Goal: Transaction & Acquisition: Purchase product/service

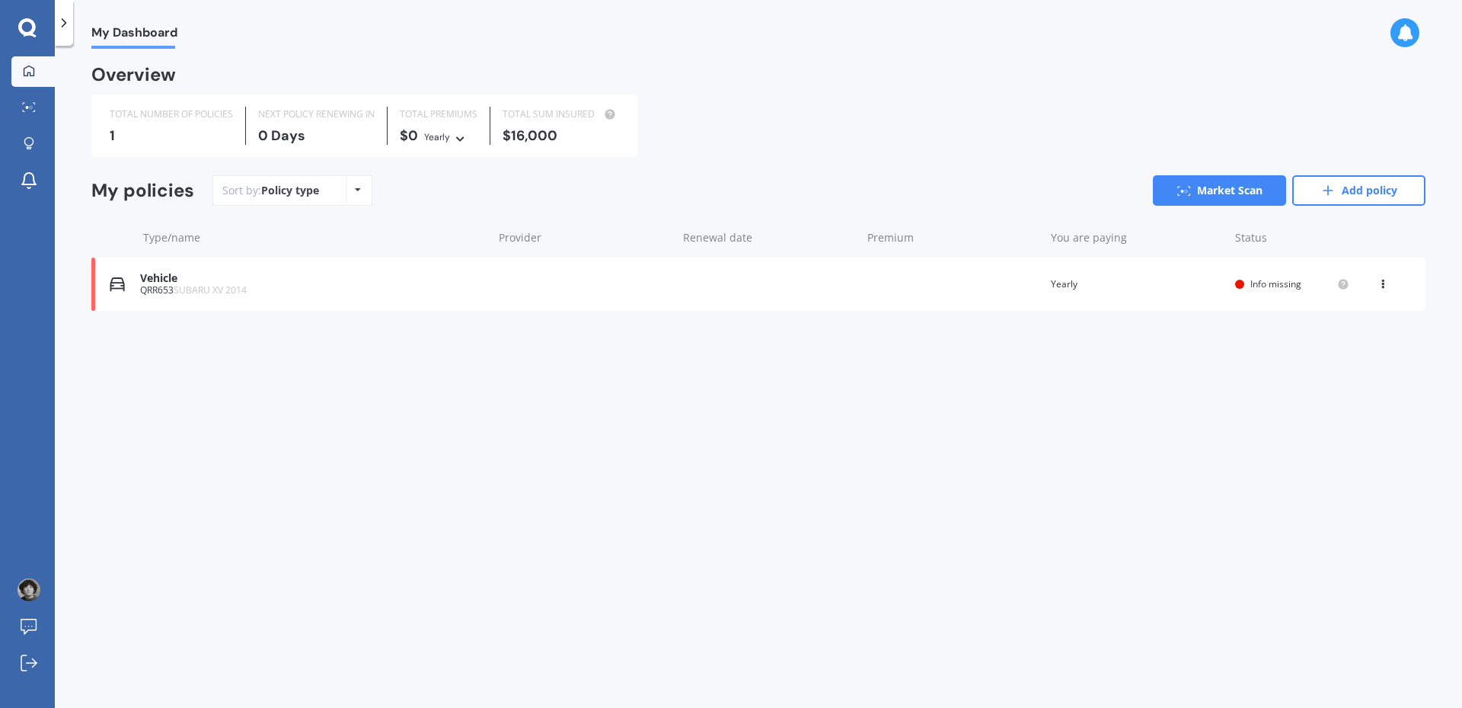
click at [544, 280] on div "Vehicle QRR653 SUBARU XV 2014 Renewal date Premium You are paying Yearly Status…" at bounding box center [758, 283] width 1334 height 53
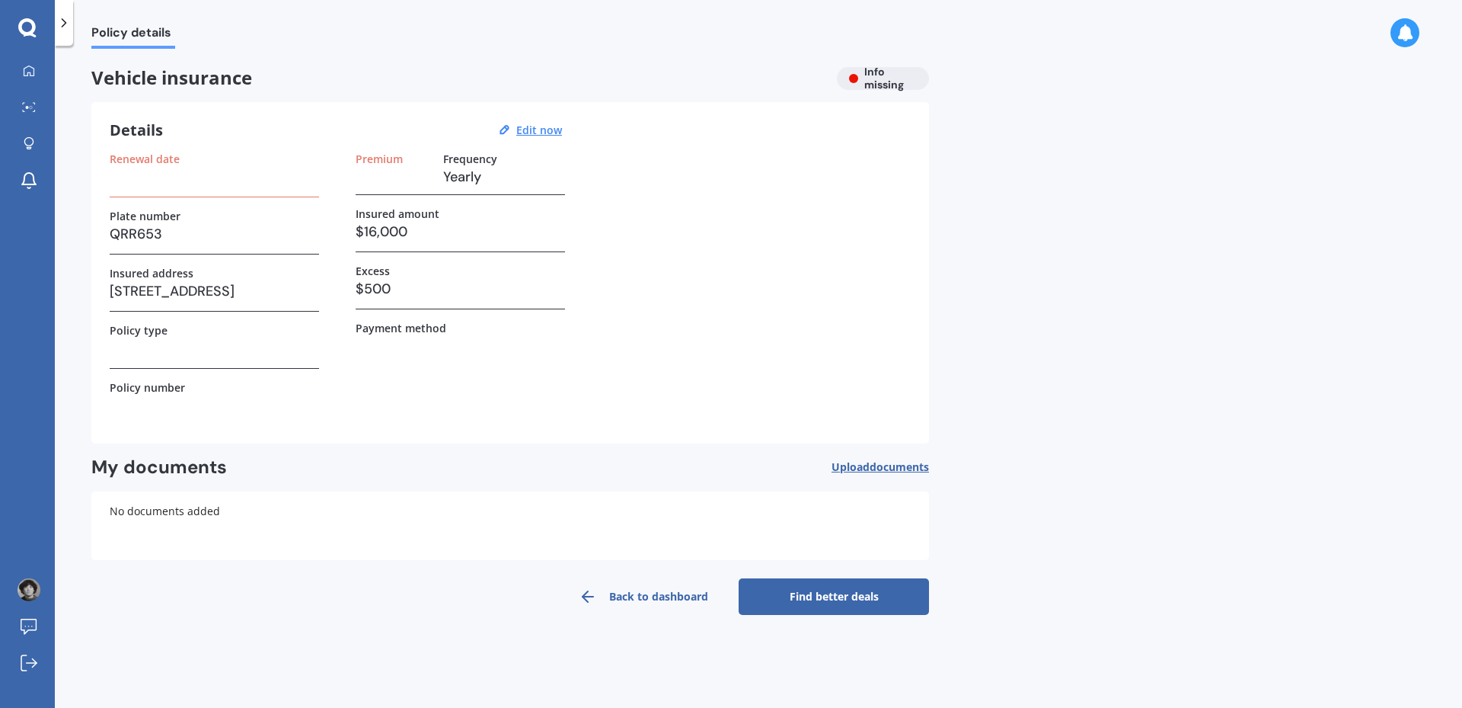
click at [816, 596] on link "Find better deals" at bounding box center [834, 596] width 190 height 37
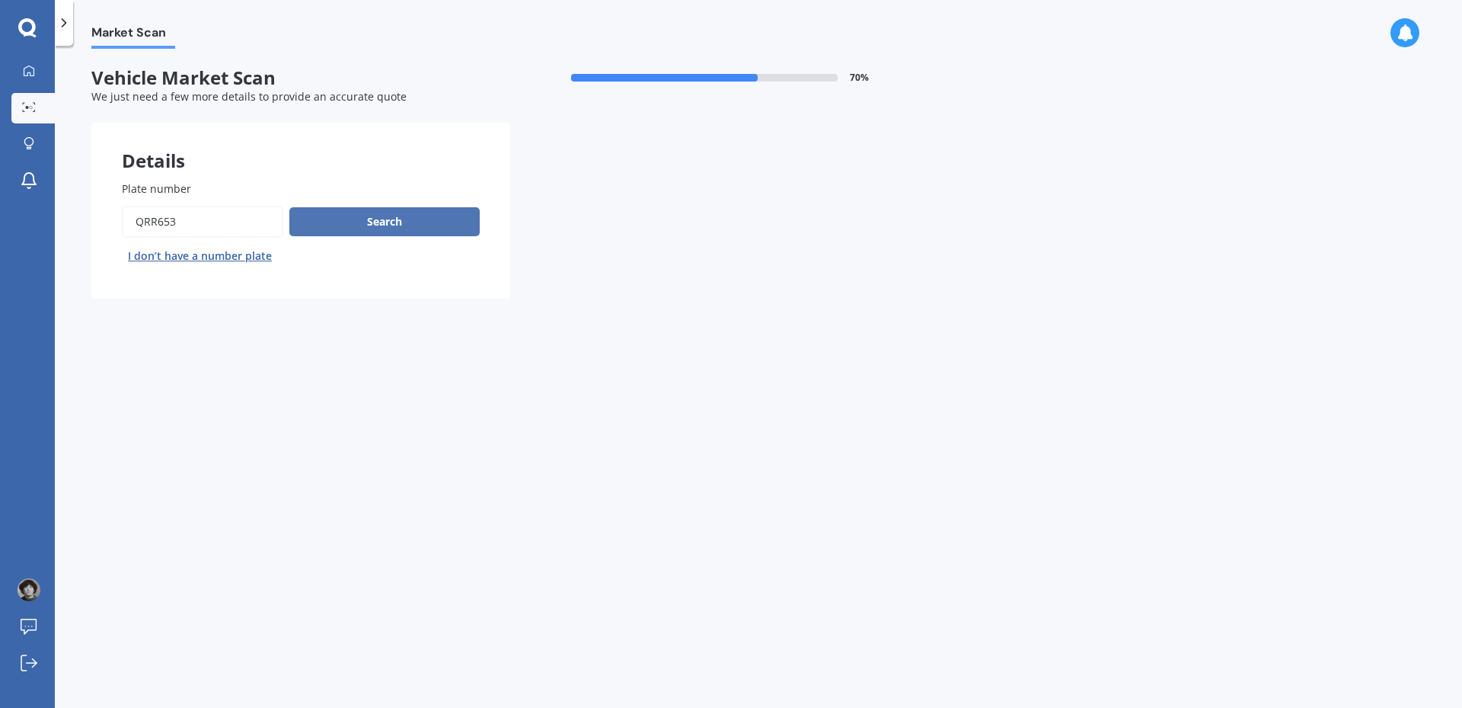
click at [401, 218] on button "Search" at bounding box center [384, 221] width 190 height 29
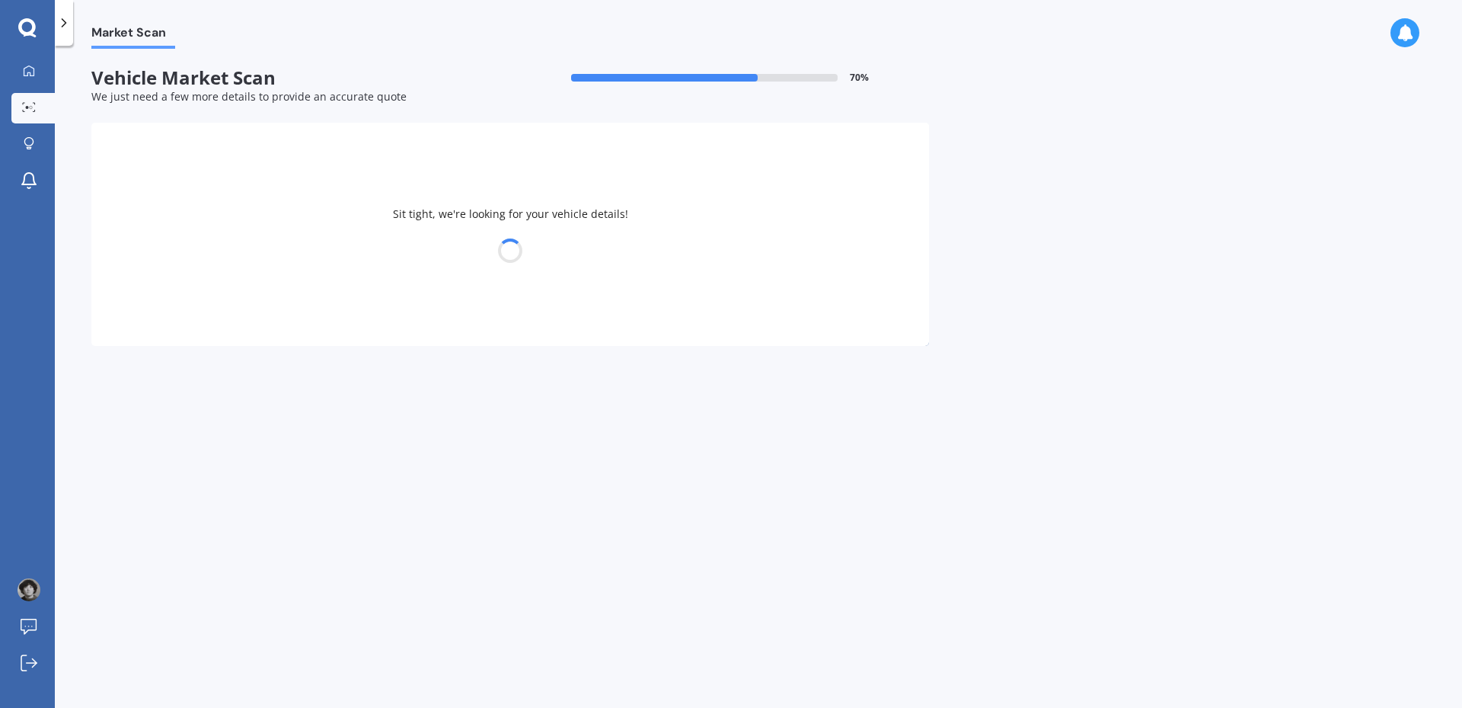
select select "SUBARU"
select select "IMPREZA"
select select "25"
select select "06"
select select "1959"
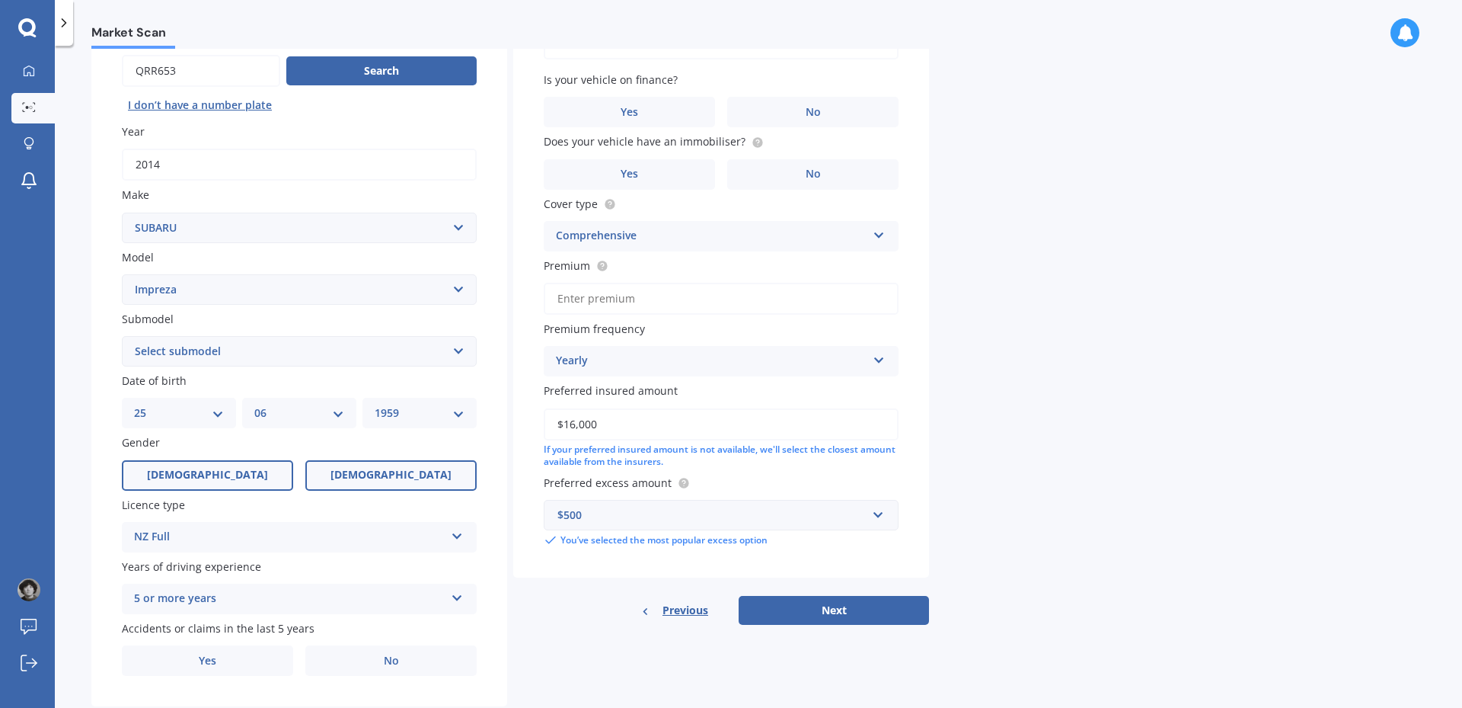
scroll to position [152, 0]
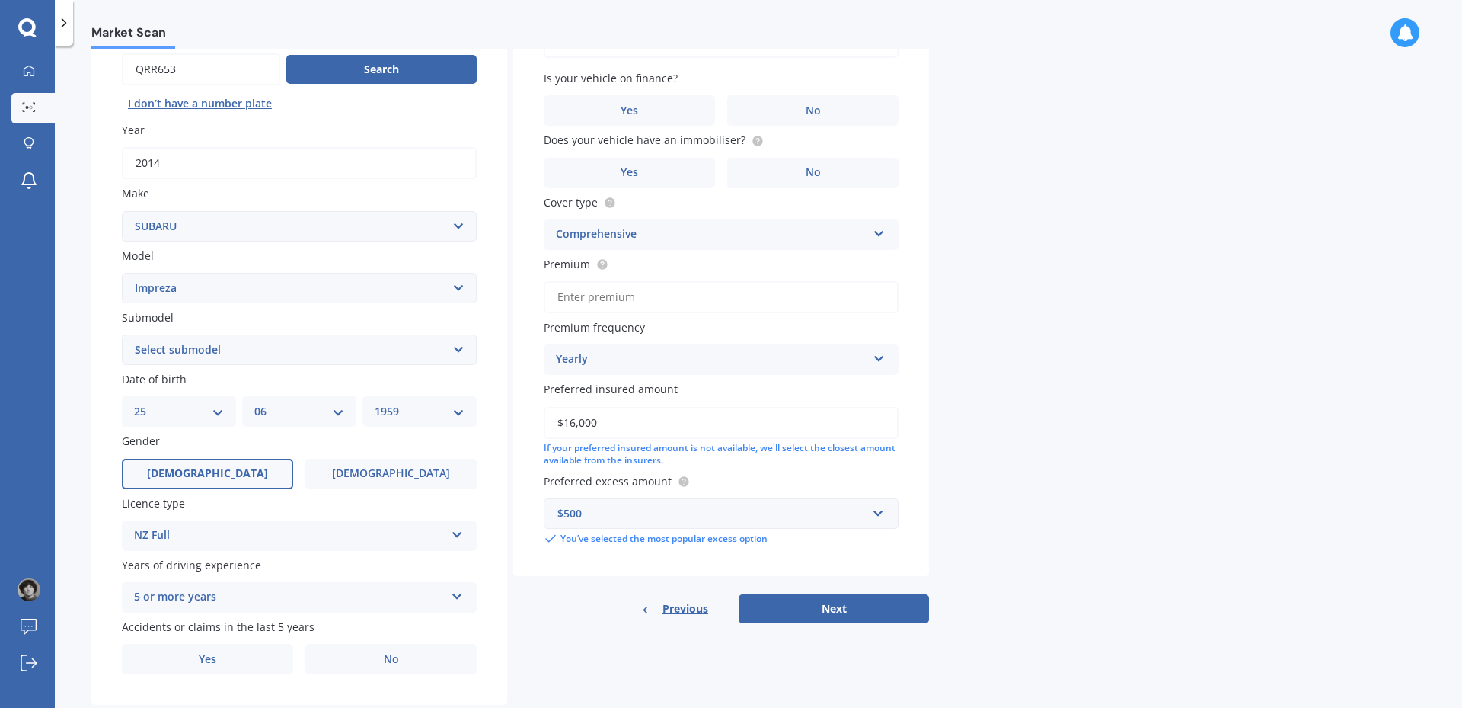
click at [452, 282] on select "Select model BRZ Crosstrek Dex Exiga Forester Impreza Justy Legacy Leone levorg…" at bounding box center [299, 288] width 355 height 30
select select "XV"
click at [122, 273] on select "Select model BRZ Crosstrek Dex Exiga Forester Impreza Justy Legacy Leone levorg…" at bounding box center [299, 288] width 355 height 30
click at [462, 350] on select "Select submodel 2.0i 2.0i Hybrid 4WD 2.0i-L 2.0i-S 2.0L 4WD 2.0L AWD Hatchback …" at bounding box center [299, 349] width 355 height 30
select select "2.0I HYBRID 4WD"
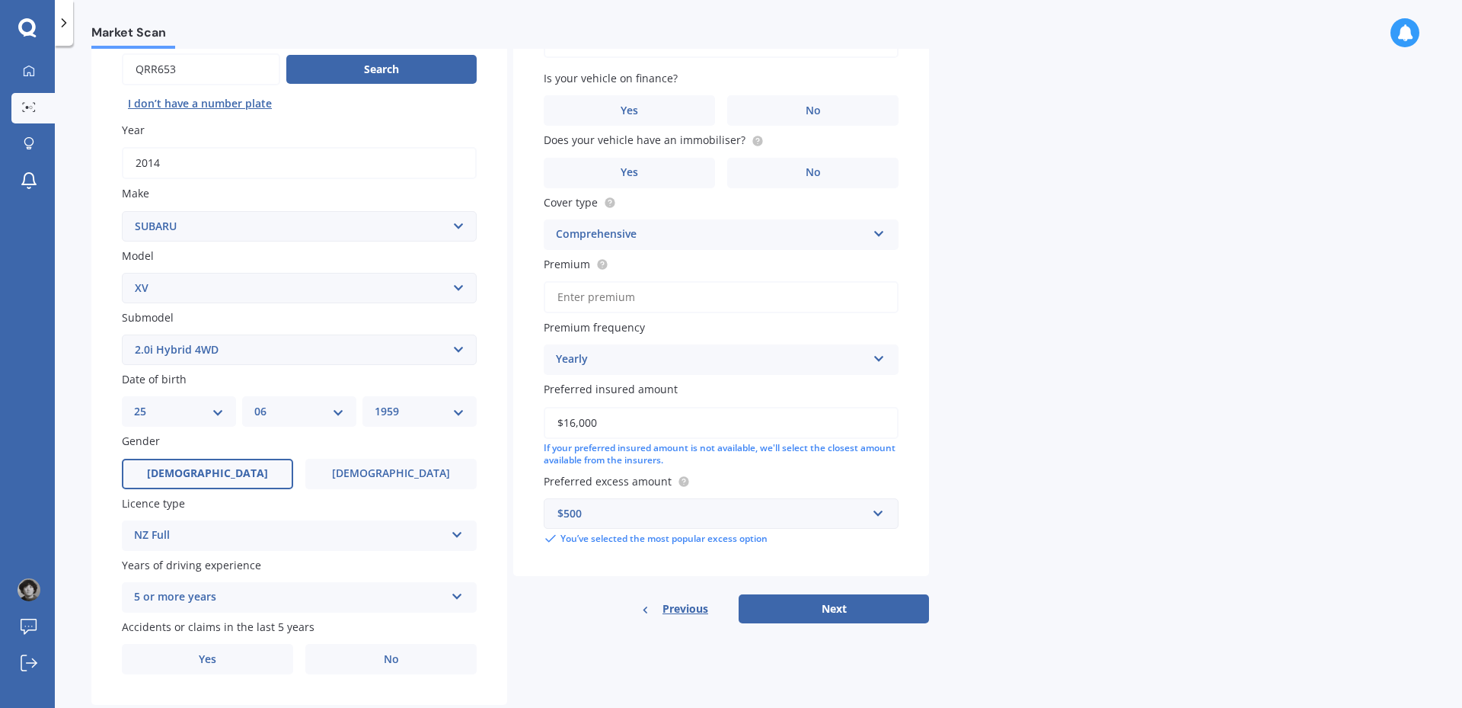
click at [122, 334] on select "Select submodel 2.0i 2.0i Hybrid 4WD 2.0i-L 2.0i-S 2.0L 4WD 2.0L AWD Hatchback …" at bounding box center [299, 349] width 355 height 30
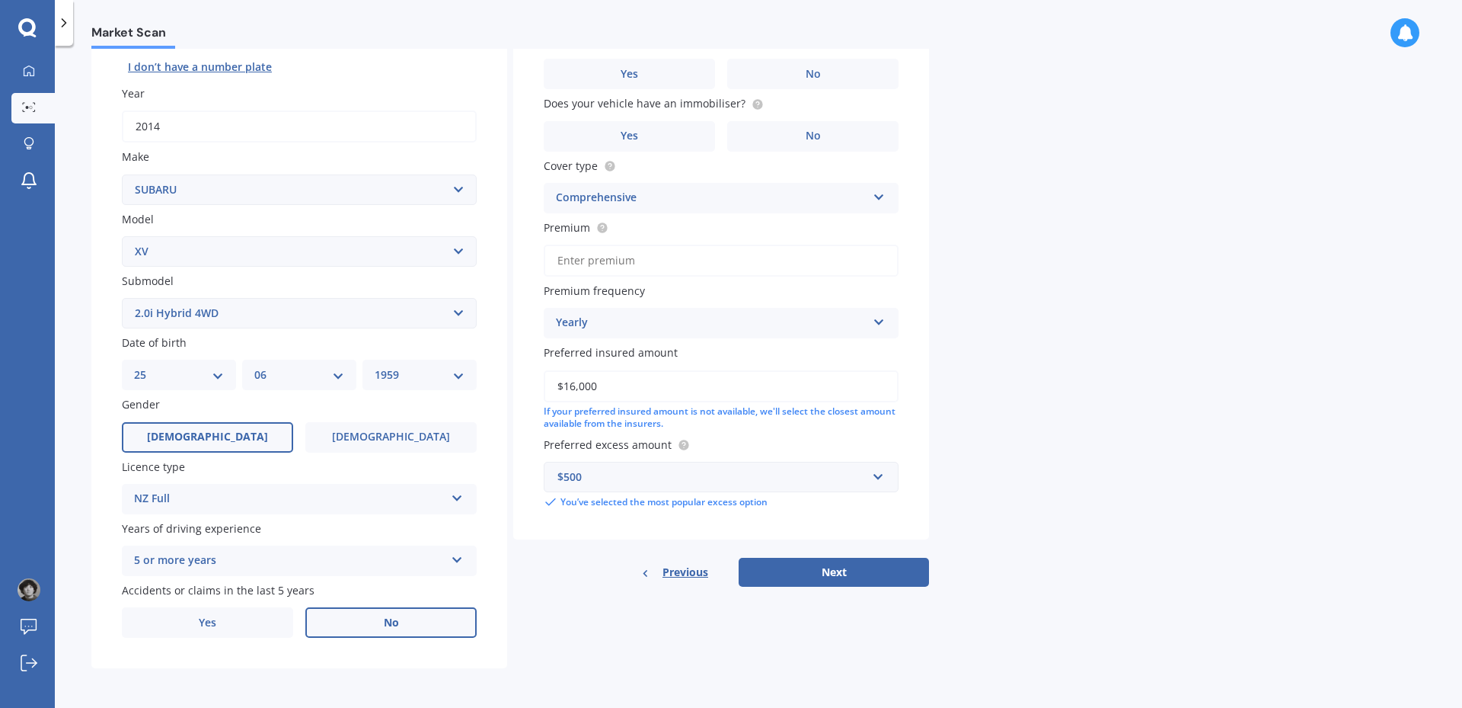
click at [368, 618] on label "No" at bounding box center [390, 622] width 171 height 30
click at [0, 0] on input "No" at bounding box center [0, 0] width 0 height 0
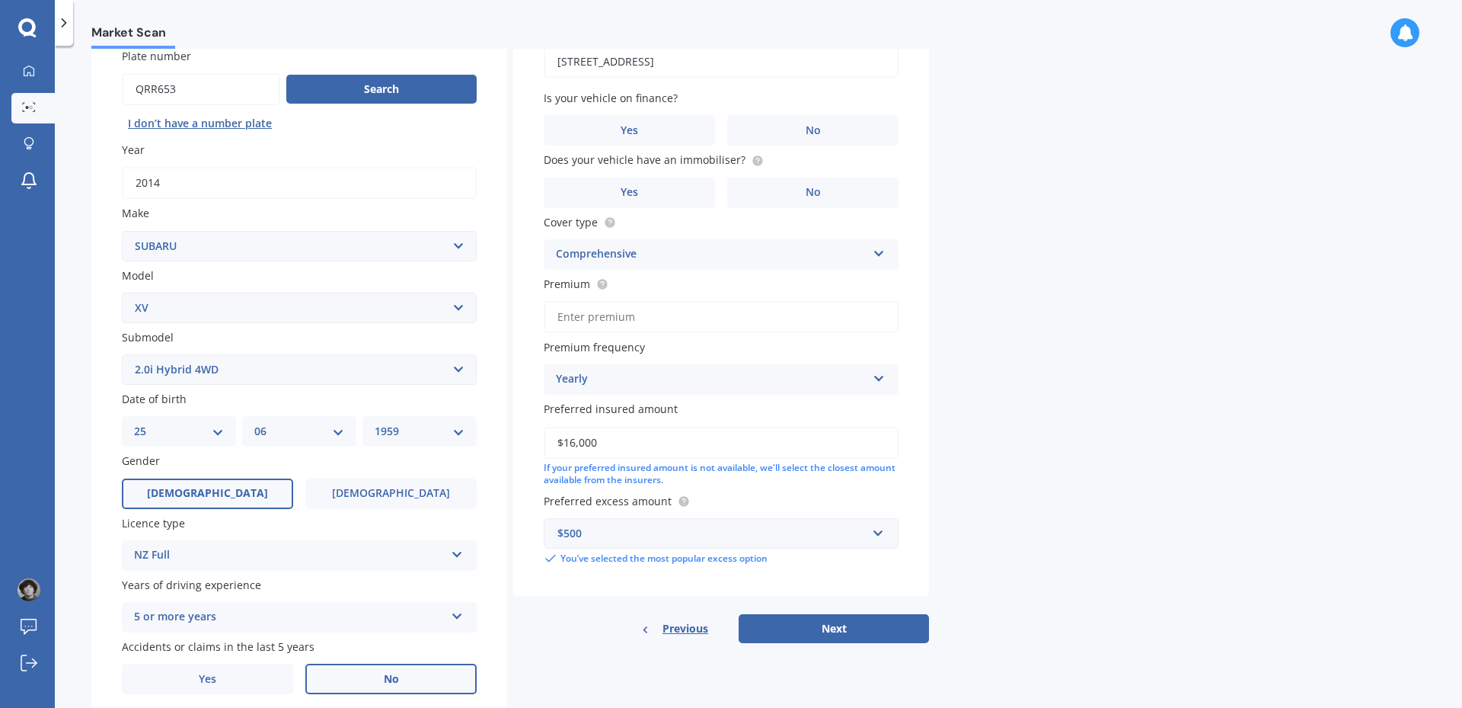
scroll to position [37, 0]
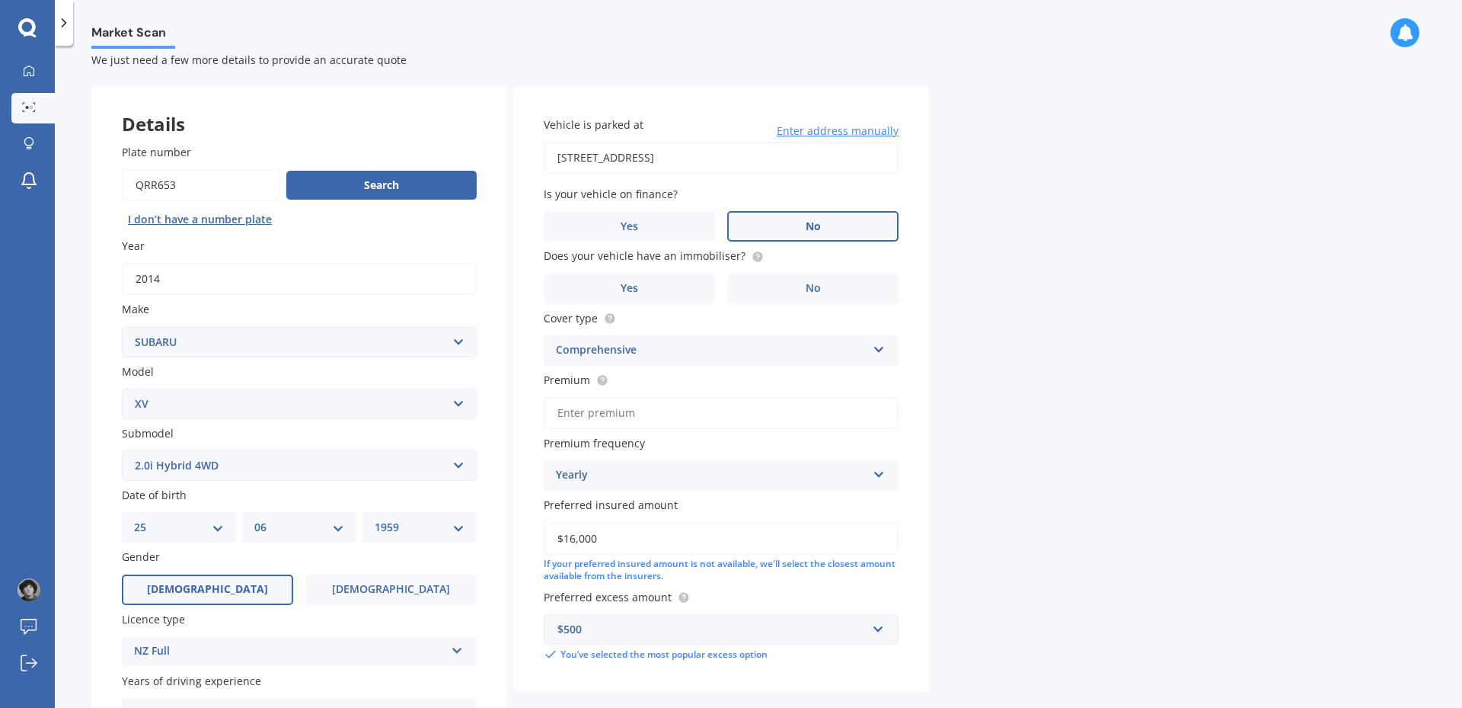
click at [783, 223] on label "No" at bounding box center [812, 226] width 171 height 30
click at [0, 0] on input "No" at bounding box center [0, 0] width 0 height 0
drag, startPoint x: 740, startPoint y: 259, endPoint x: 540, endPoint y: 255, distance: 199.6
click at [540, 255] on div "Vehicle is parked at [STREET_ADDRESS] Enter address manually Is your vehicle on…" at bounding box center [721, 389] width 416 height 606
copy span "Does your vehicle have an immobiliser?"
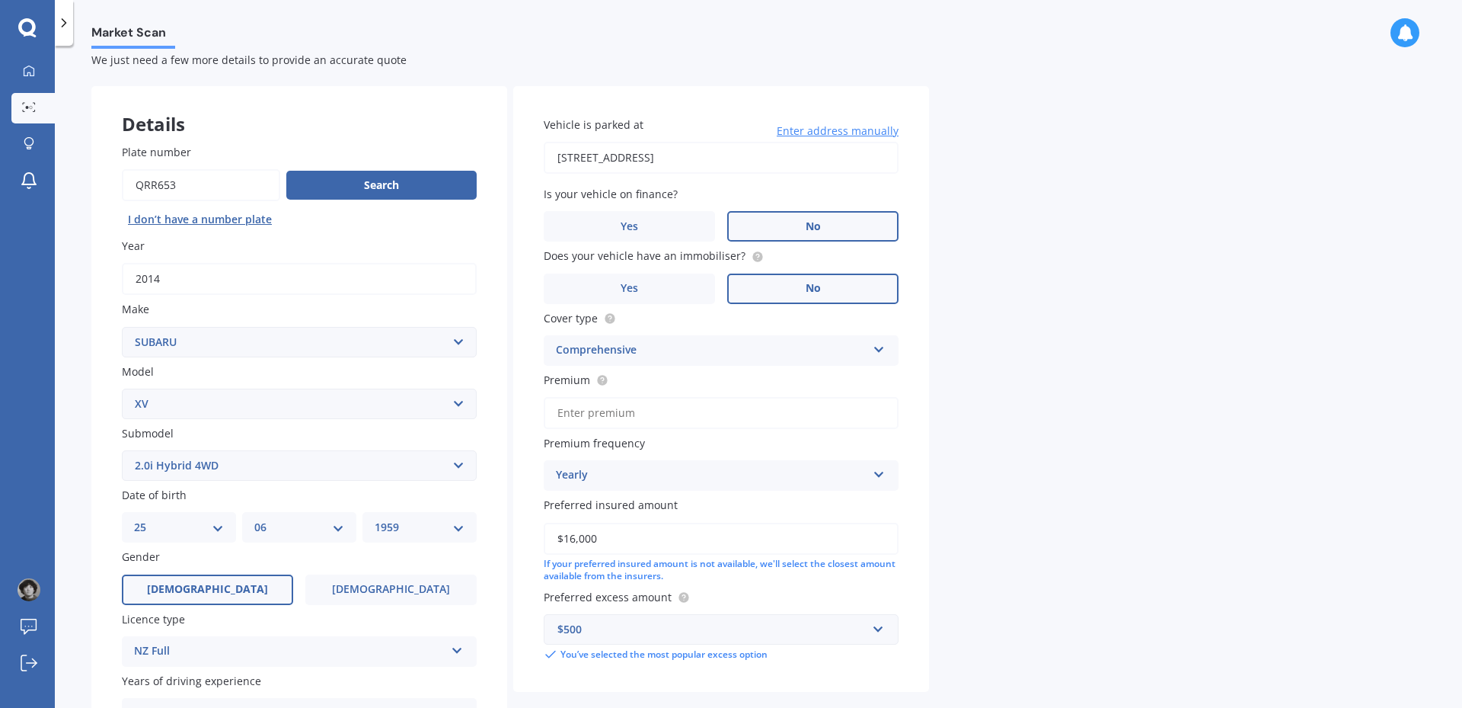
click at [861, 290] on label "No" at bounding box center [812, 288] width 171 height 30
click at [0, 0] on input "No" at bounding box center [0, 0] width 0 height 0
click at [873, 353] on div "Comprehensive Comprehensive Third Party, Fire & Theft Third Party" at bounding box center [721, 350] width 355 height 30
click at [848, 369] on div "Comprehensive" at bounding box center [721, 379] width 353 height 27
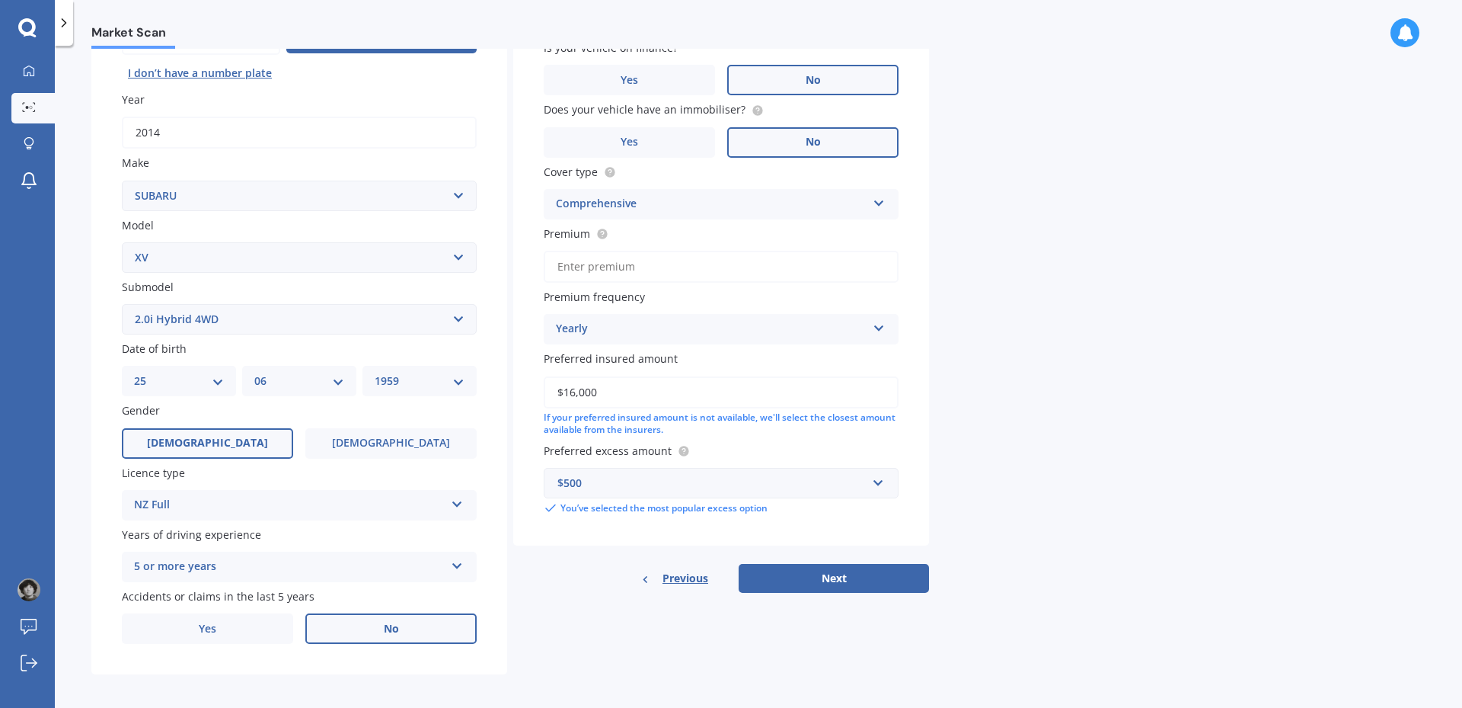
scroll to position [189, 0]
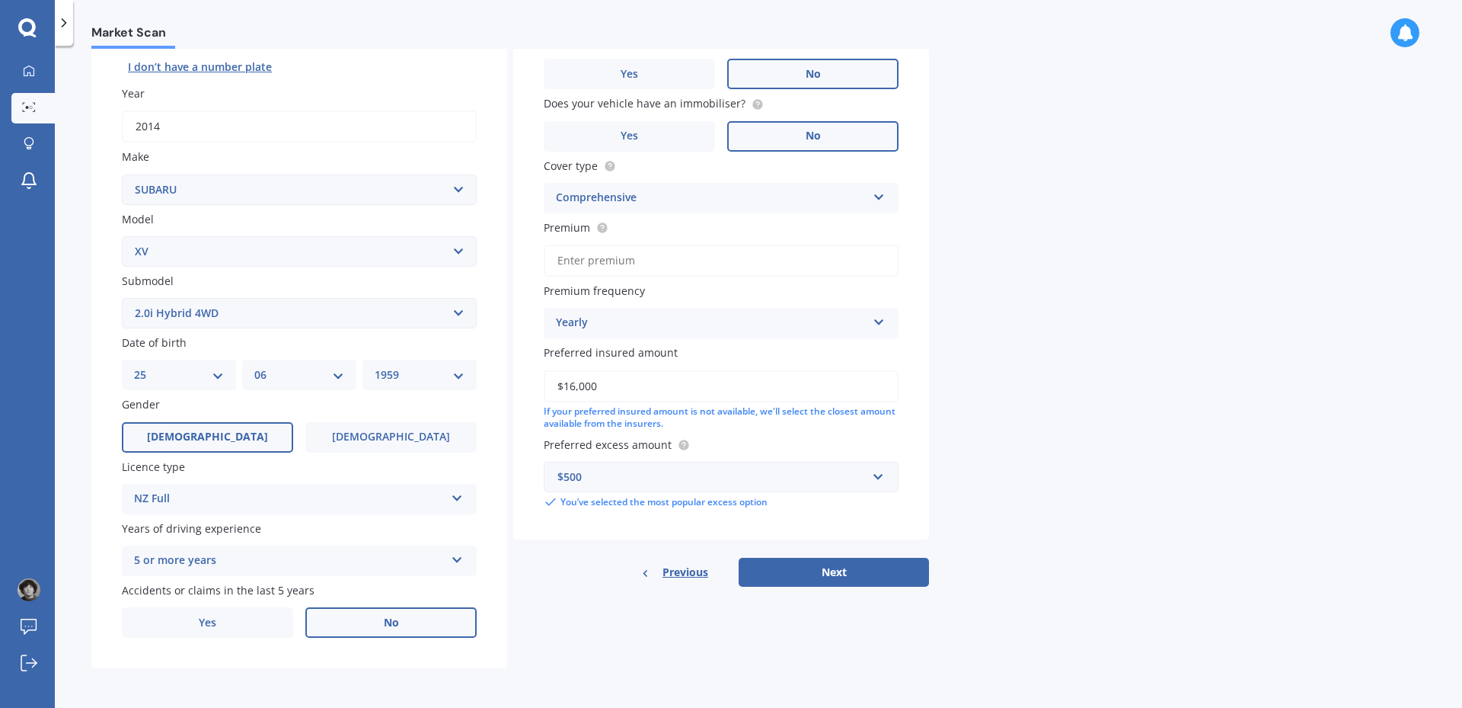
click at [867, 258] on input "Premium" at bounding box center [721, 260] width 355 height 32
click at [884, 481] on input "text" at bounding box center [715, 476] width 341 height 29
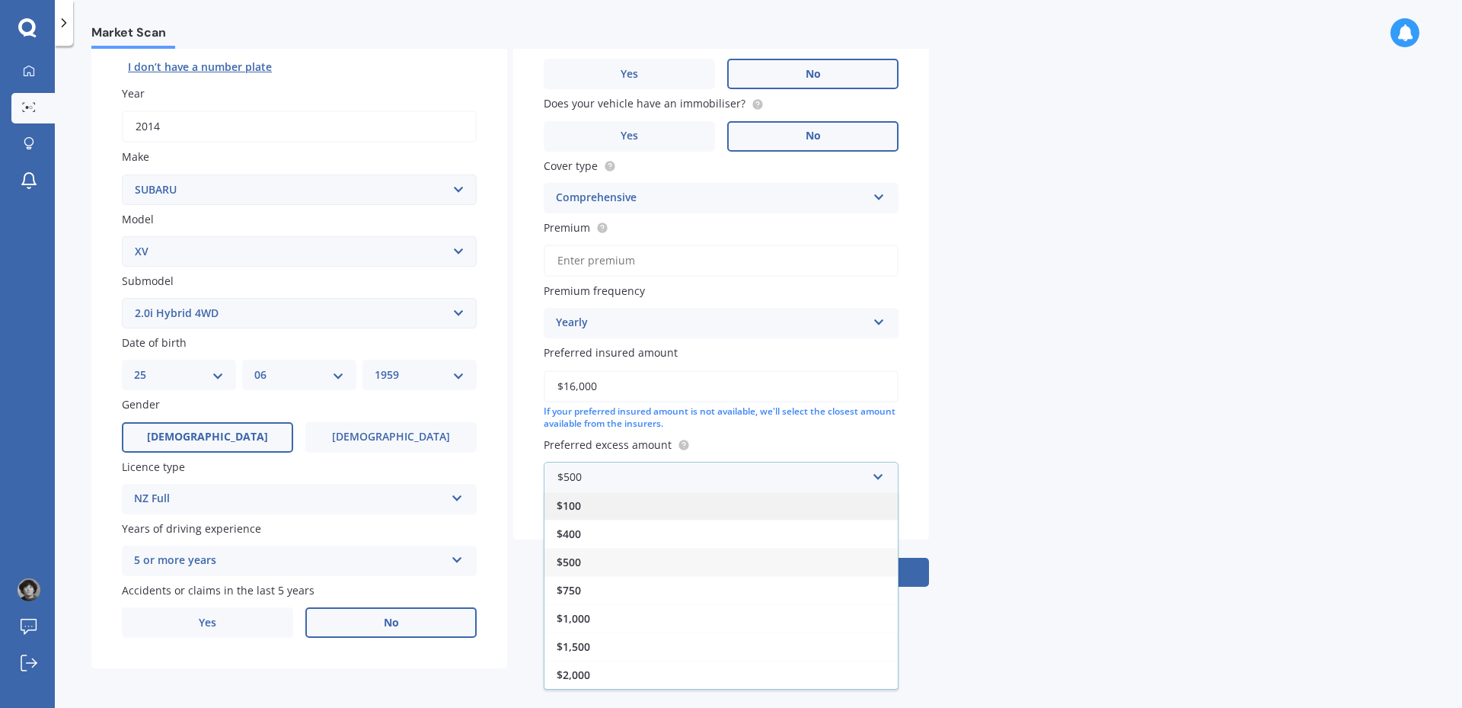
click at [794, 503] on div "$100" at bounding box center [721, 505] width 353 height 28
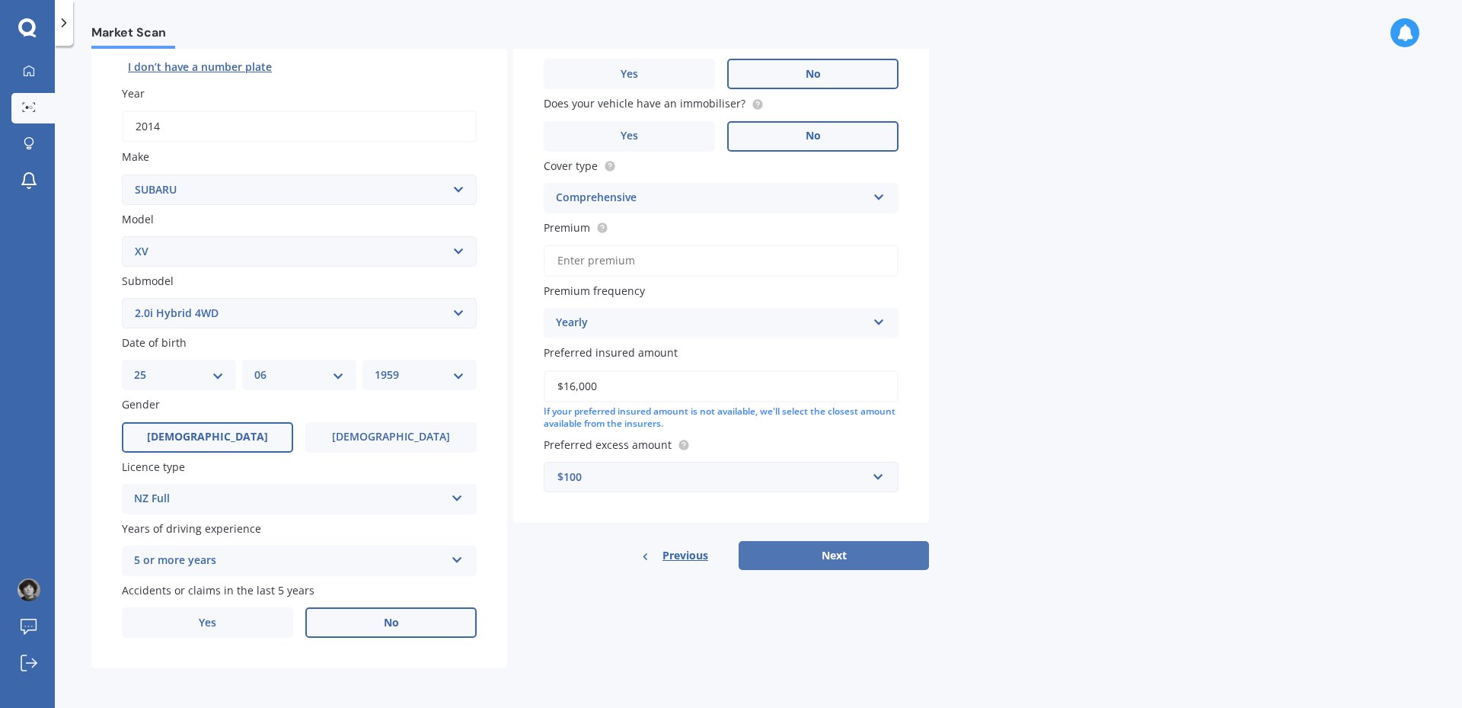
click at [835, 551] on button "Next" at bounding box center [834, 555] width 190 height 29
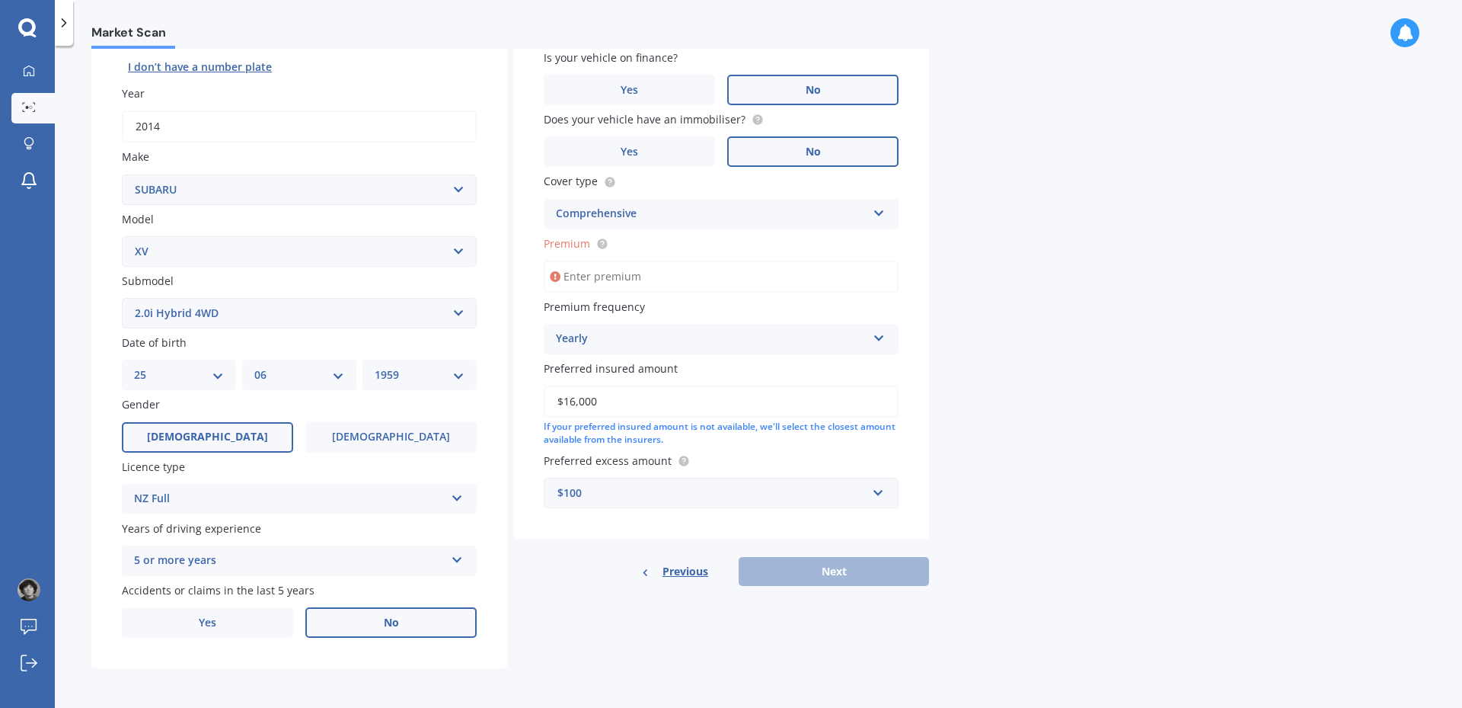
scroll to position [104, 0]
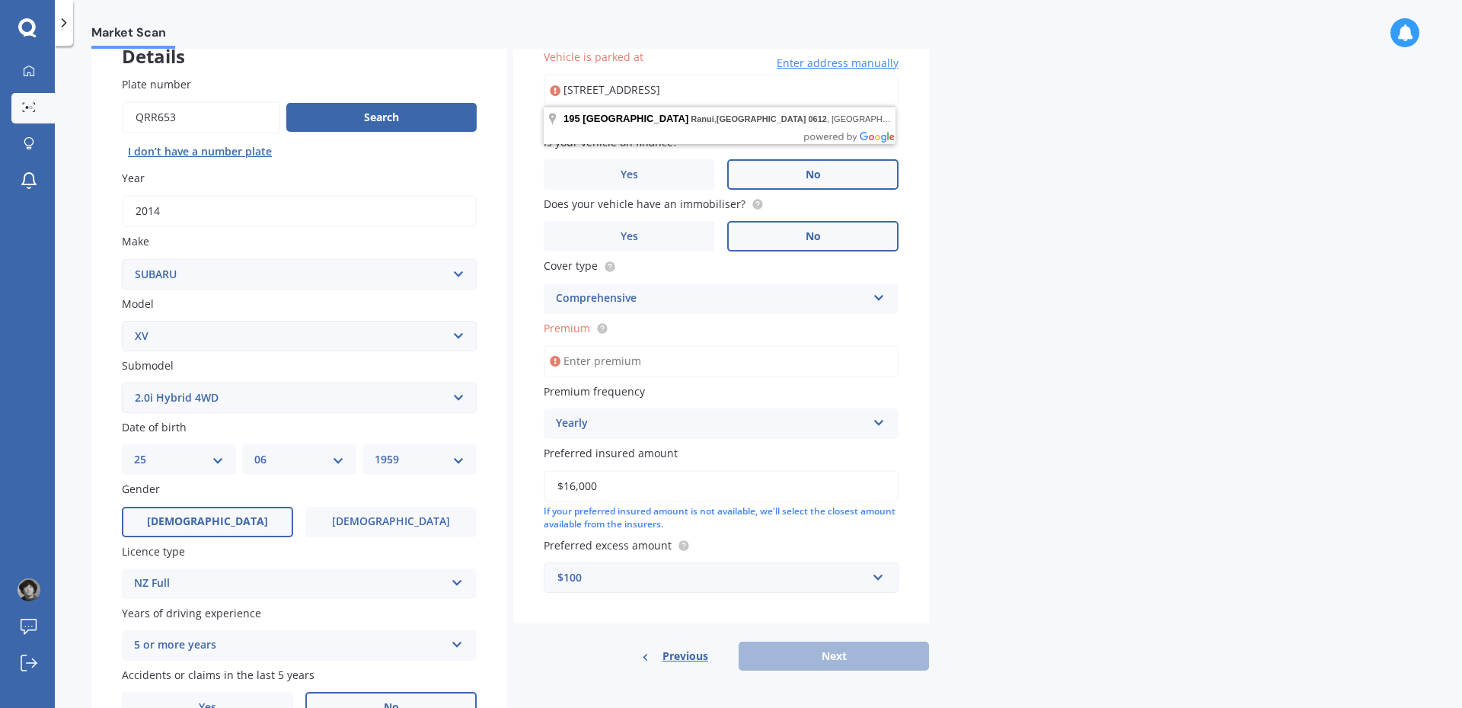
click at [752, 363] on input "Premium" at bounding box center [721, 361] width 355 height 32
click at [778, 89] on input "[STREET_ADDRESS]" at bounding box center [721, 90] width 355 height 32
type input "[STREET_ADDRESS]"
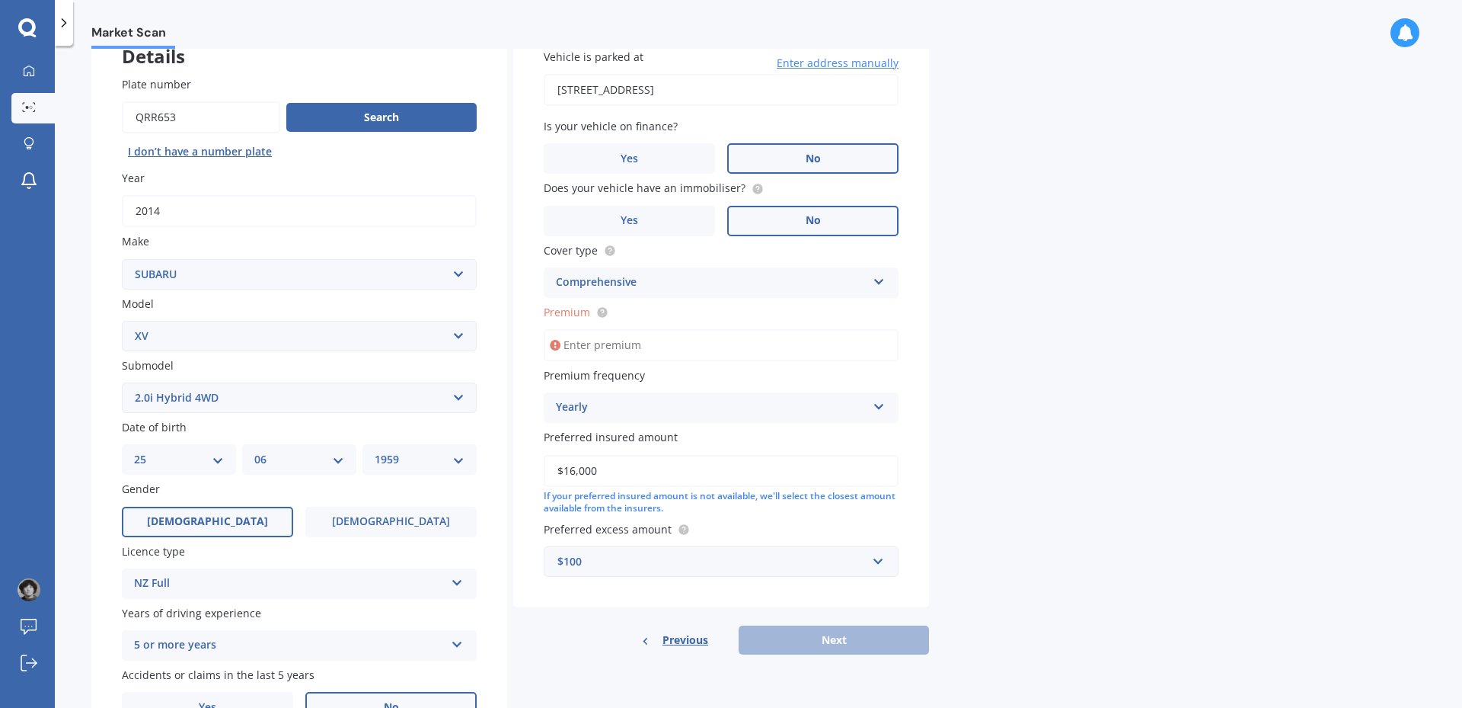
click at [687, 347] on input "Premium" at bounding box center [721, 345] width 355 height 32
click at [615, 341] on input "Premium" at bounding box center [721, 345] width 355 height 32
type input "$98.00"
click at [834, 631] on button "Next" at bounding box center [834, 639] width 190 height 29
select select "25"
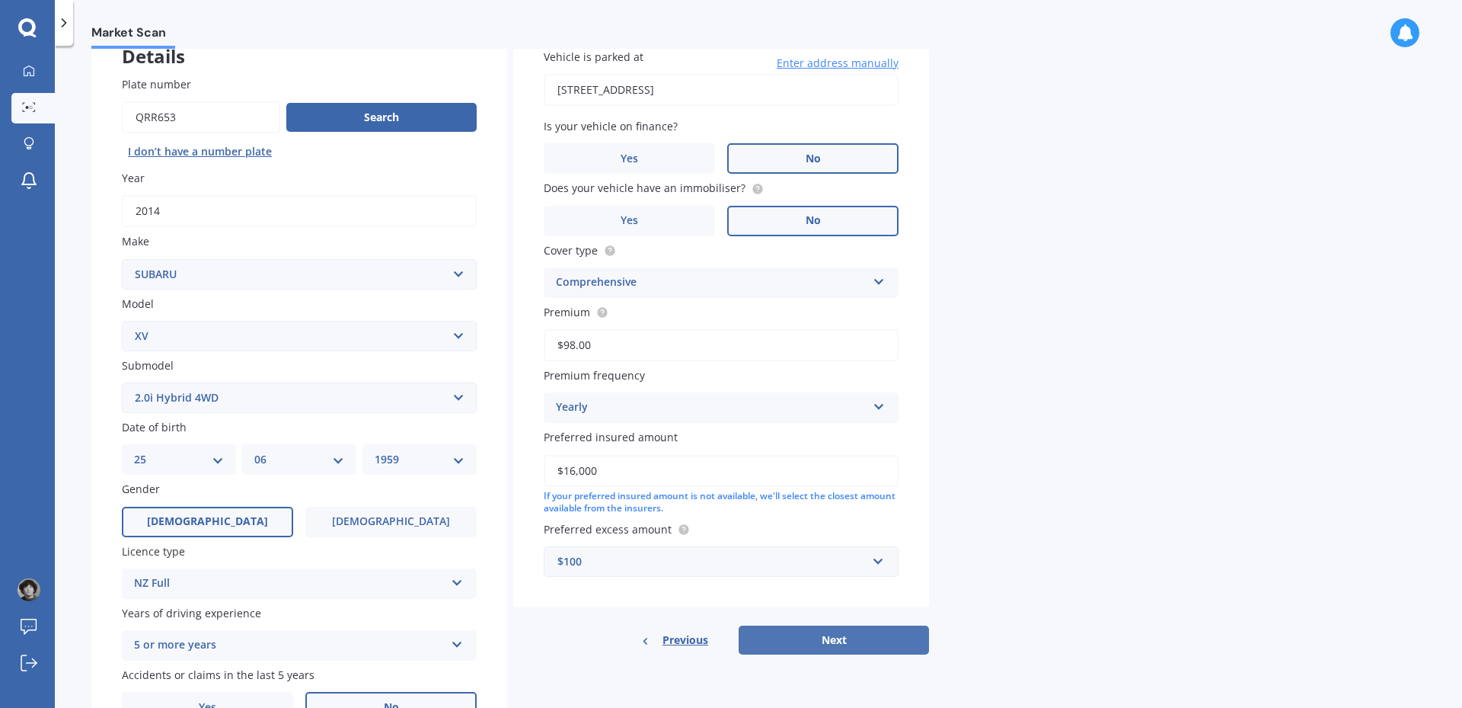
select select "06"
select select "1959"
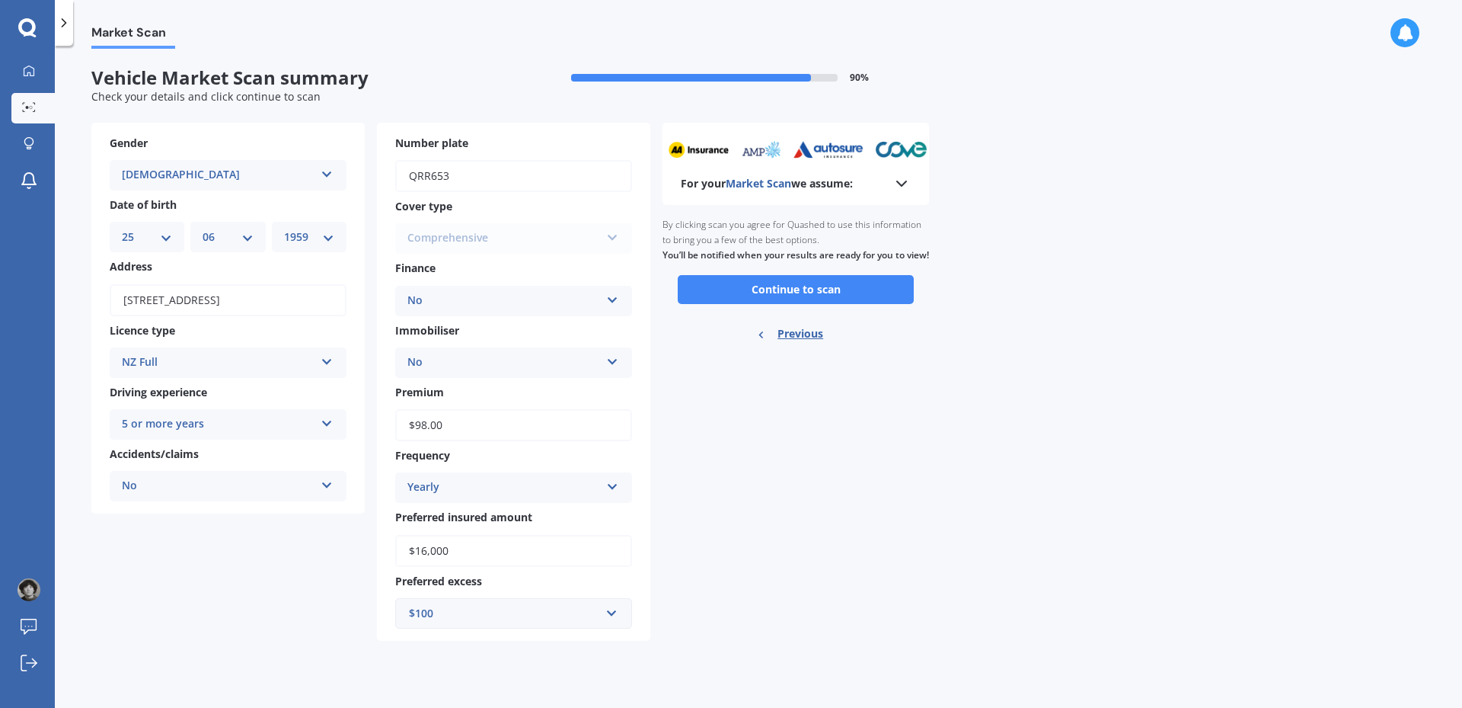
scroll to position [0, 0]
click at [611, 609] on input "text" at bounding box center [508, 613] width 223 height 29
click at [535, 465] on div "$500" at bounding box center [513, 472] width 235 height 28
click at [804, 300] on button "Continue to scan" at bounding box center [796, 289] width 236 height 29
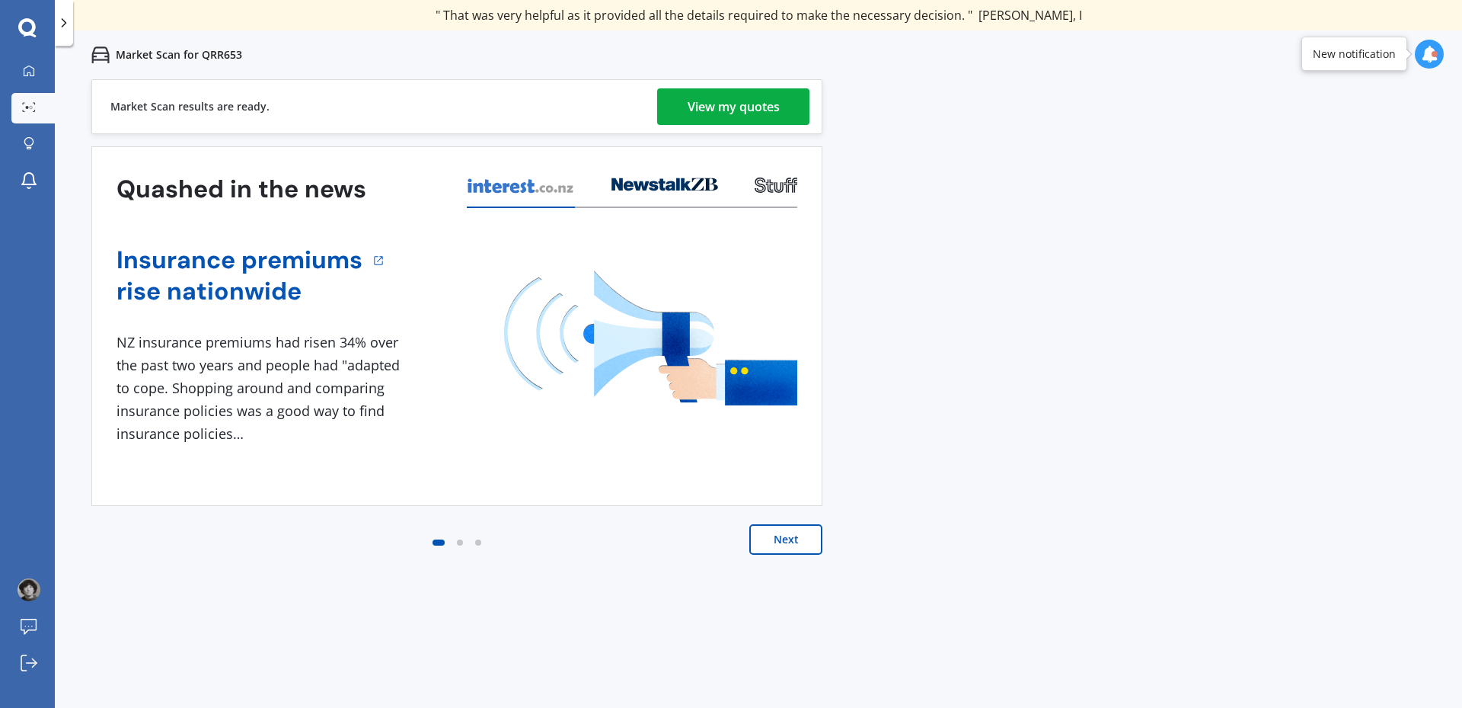
click at [733, 104] on div "View my quotes" at bounding box center [734, 106] width 92 height 37
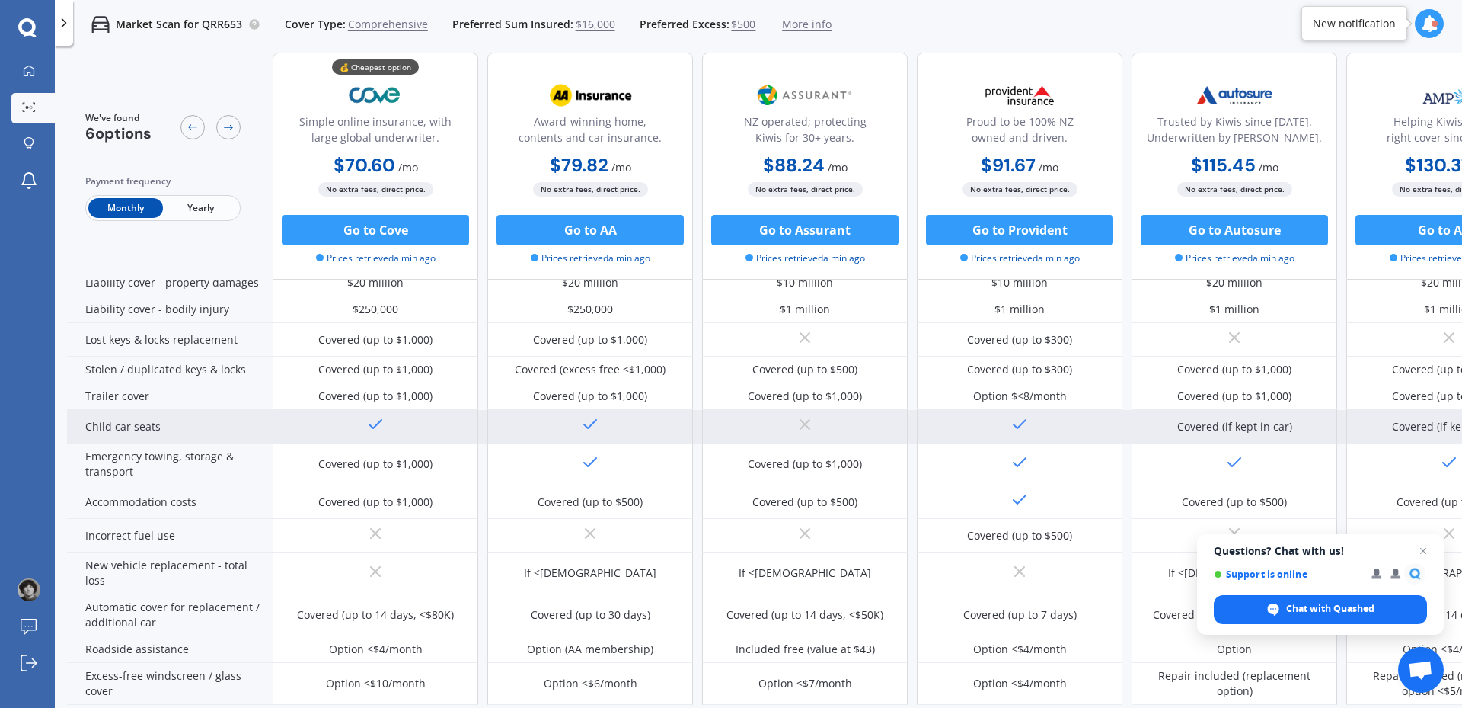
scroll to position [228, 0]
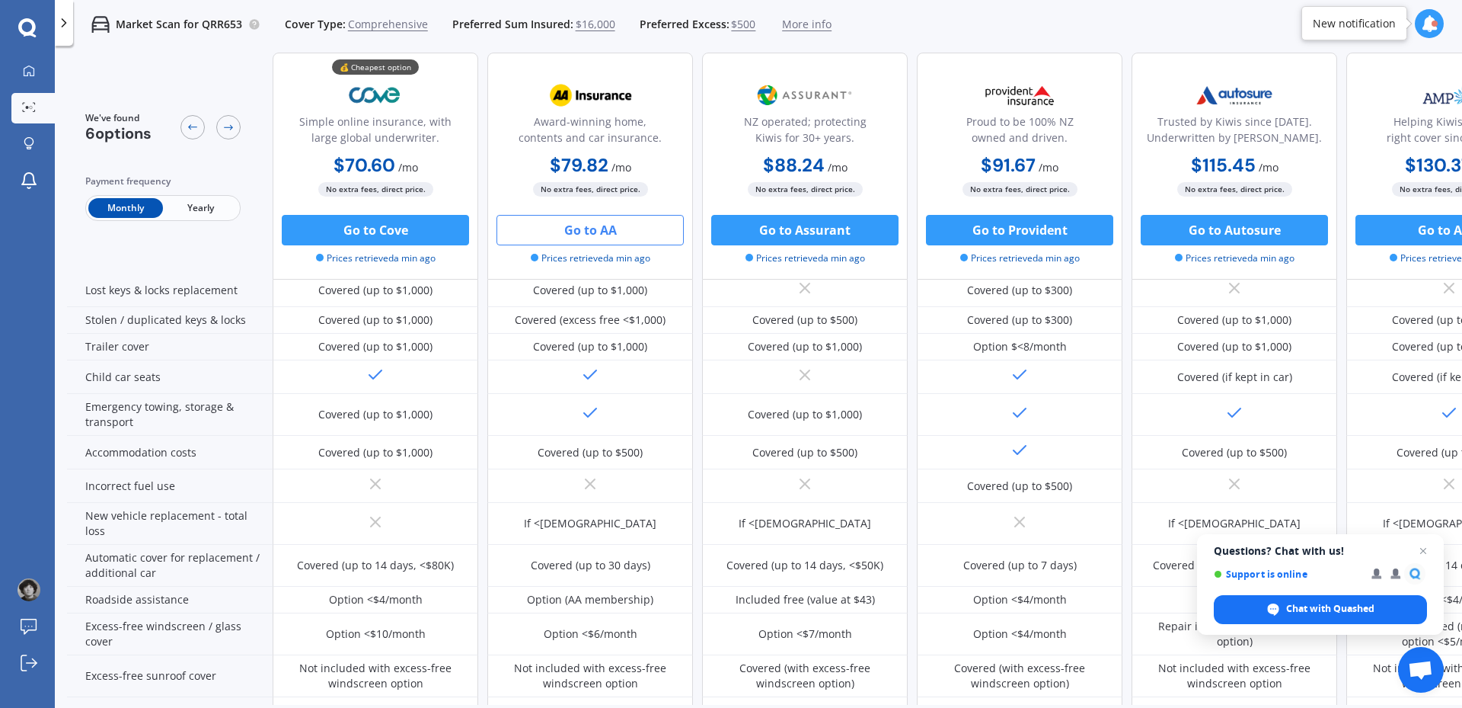
click at [609, 229] on button "Go to AA" at bounding box center [590, 230] width 187 height 30
